Goal: Information Seeking & Learning: Learn about a topic

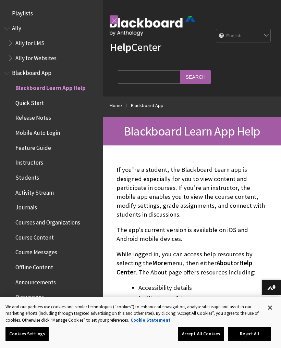
scroll to position [71, 0]
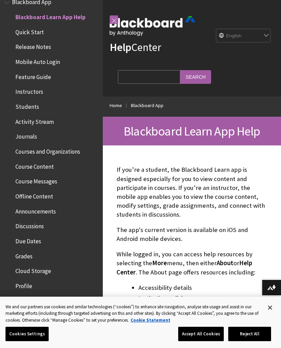
click at [29, 104] on span "Students" at bounding box center [27, 105] width 24 height 9
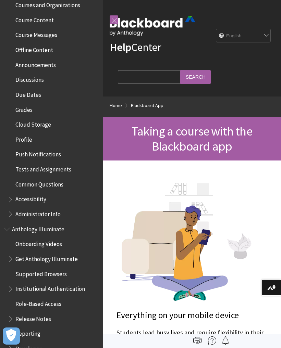
scroll to position [218, 0]
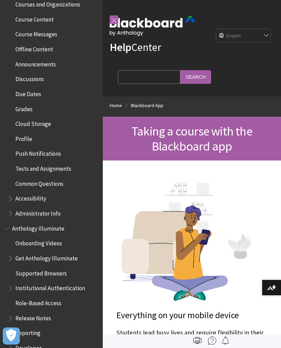
click at [41, 193] on span "Accessibility" at bounding box center [30, 197] width 31 height 9
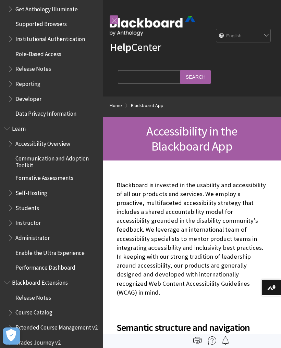
scroll to position [492, 0]
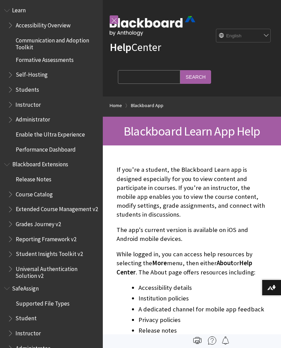
scroll to position [579, 0]
